Goal: Task Accomplishment & Management: Manage account settings

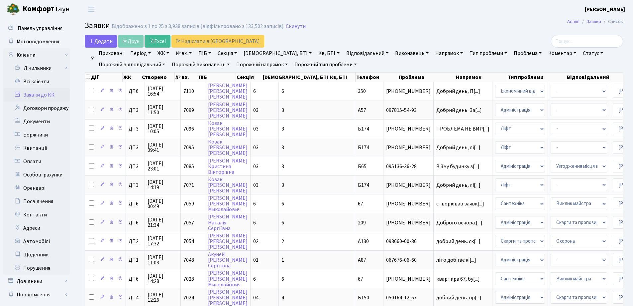
select select "25"
click at [337, 28] on h2 "Заявки Відображено з 1 по 25 з 3,938 записів (відфільтровано з 133,502 записів)…" at bounding box center [354, 26] width 539 height 11
click at [32, 95] on link "Заявки до КК" at bounding box center [36, 94] width 66 height 13
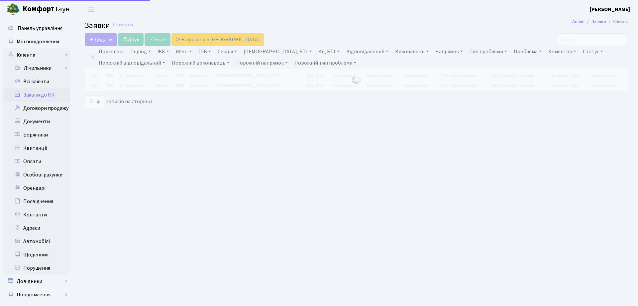
select select "25"
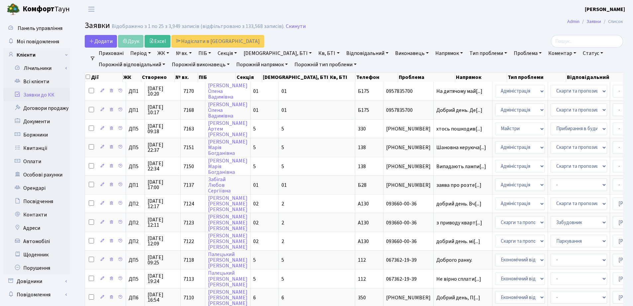
click at [348, 32] on h2 "Заявки Відображено з 1 по 25 з 3,949 записів (відфільтровано з 133,568 записів)…" at bounding box center [354, 26] width 539 height 11
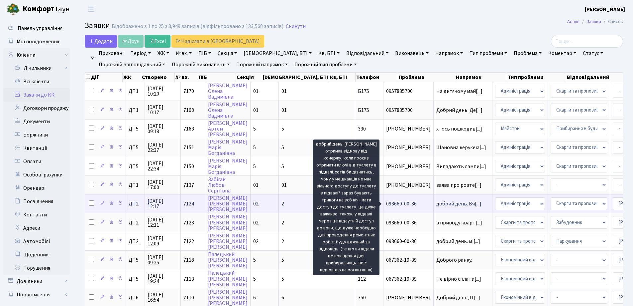
click at [437, 206] on span "добрий день. Вч[...]" at bounding box center [459, 203] width 45 height 7
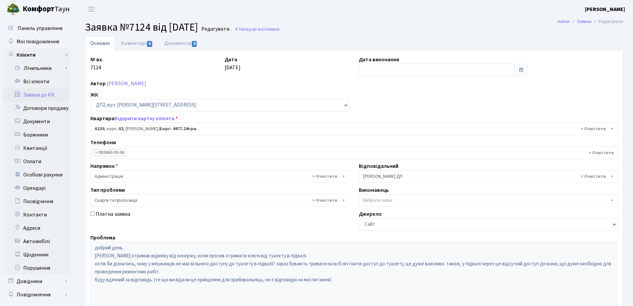
select select "30955"
select select "55"
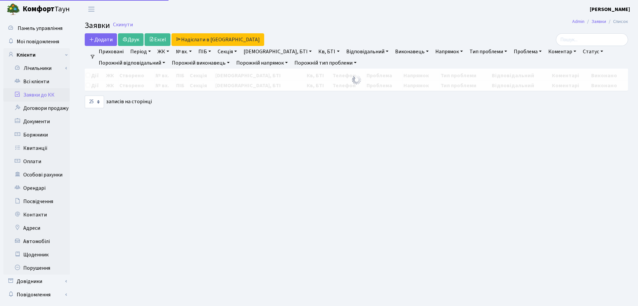
select select "25"
